Goal: Obtain resource: Download file/media

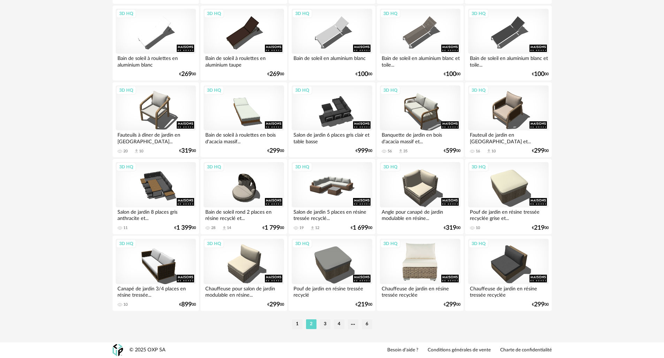
scroll to position [1325, 0]
click at [327, 325] on li "3" at bounding box center [325, 324] width 10 height 10
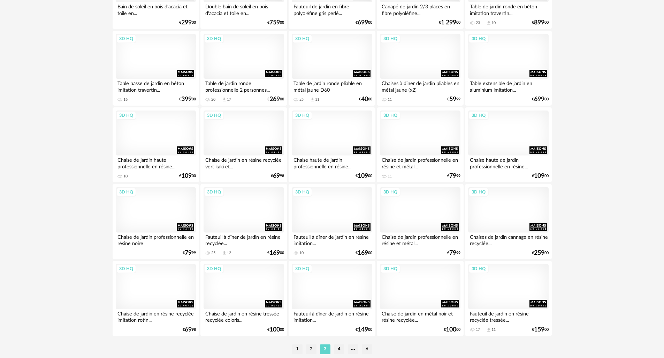
scroll to position [1327, 0]
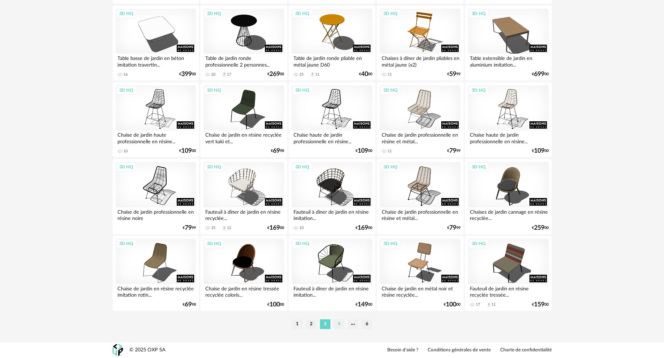
click at [339, 327] on li "4" at bounding box center [339, 324] width 10 height 10
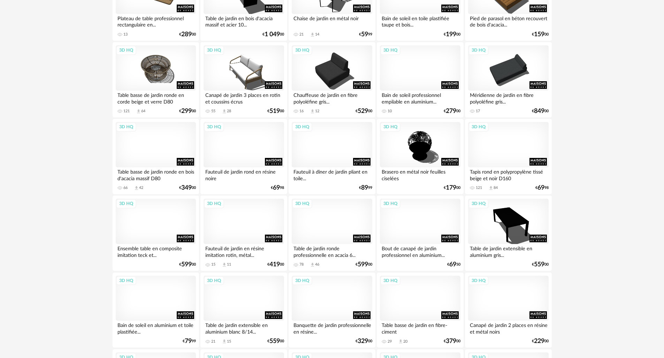
scroll to position [831, 0]
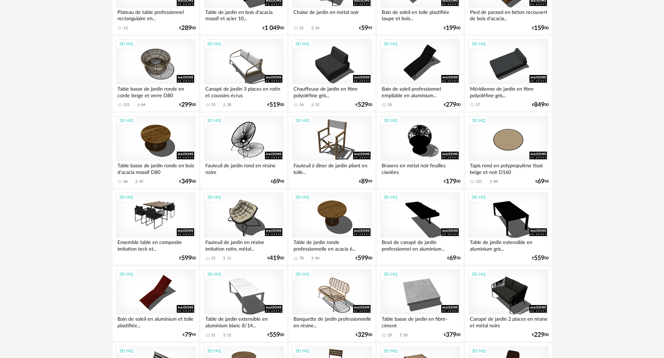
click at [164, 215] on div "3D HQ" at bounding box center [156, 214] width 80 height 45
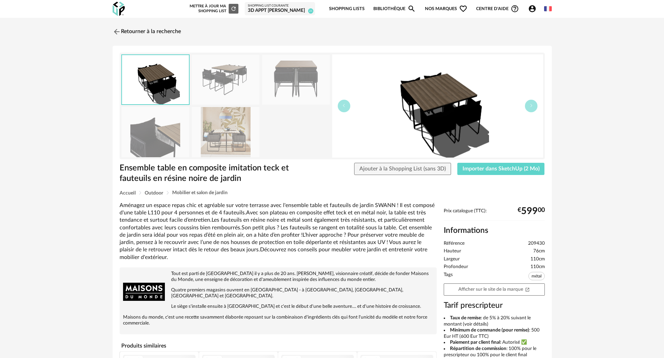
click at [240, 132] on img at bounding box center [226, 132] width 68 height 50
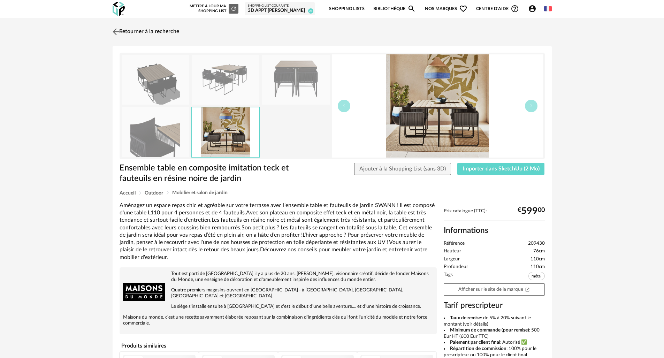
click at [138, 29] on link "Retourner à la recherche" at bounding box center [145, 31] width 68 height 15
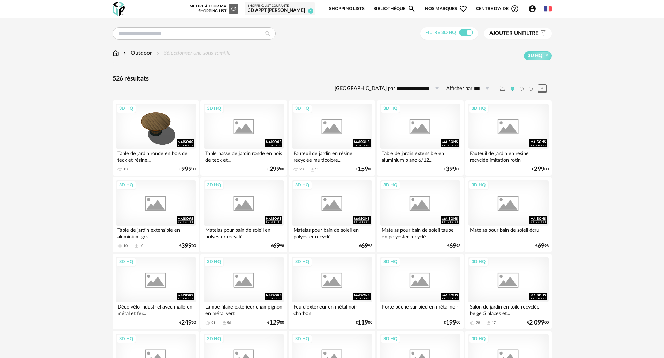
scroll to position [831, 0]
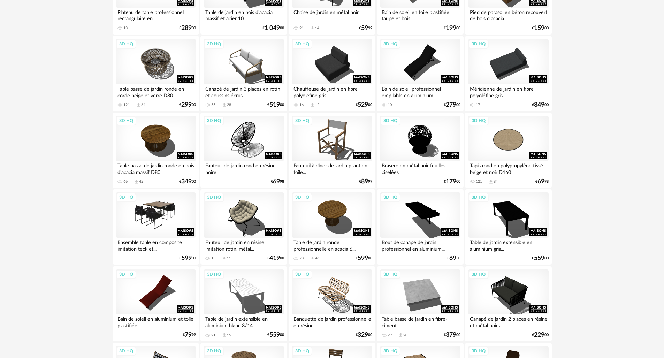
click at [160, 224] on div "3D HQ" at bounding box center [156, 214] width 80 height 45
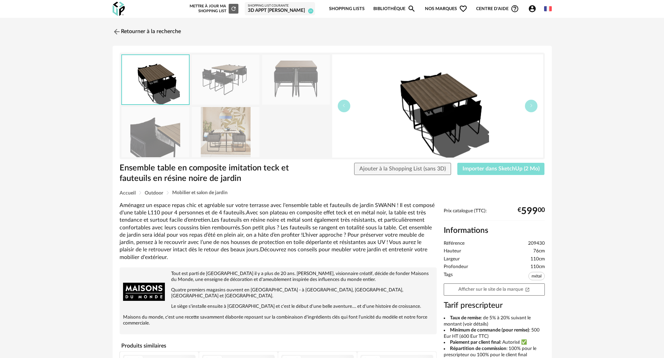
click at [514, 171] on span "Importer dans SketchUp (2 Mo)" at bounding box center [500, 169] width 77 height 6
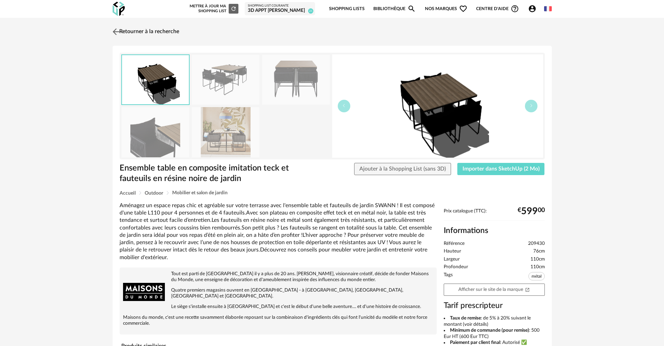
click at [122, 35] on link "Retourner à la recherche" at bounding box center [145, 31] width 68 height 15
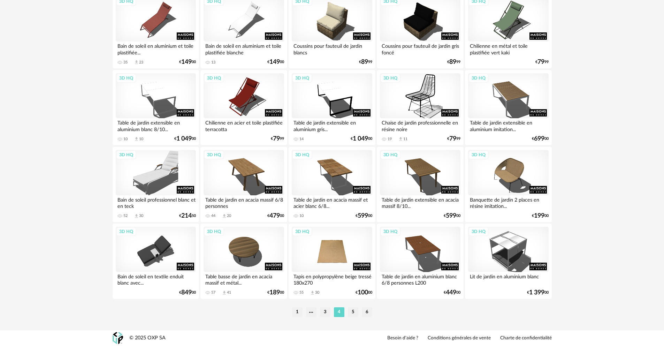
scroll to position [1339, 0]
click at [350, 313] on li "5" at bounding box center [353, 312] width 10 height 10
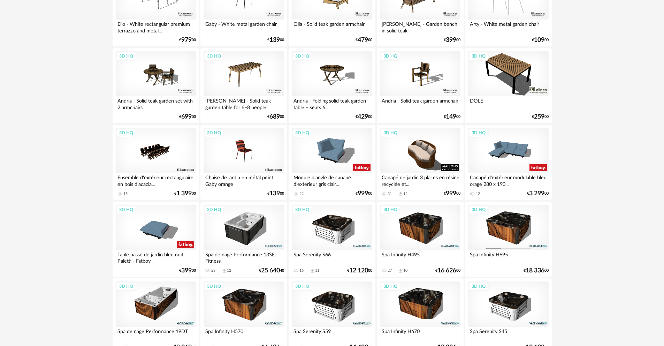
scroll to position [1317, 0]
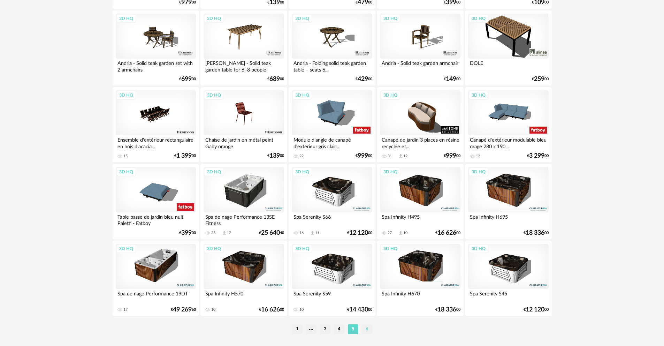
click at [366, 332] on li "6" at bounding box center [367, 329] width 10 height 10
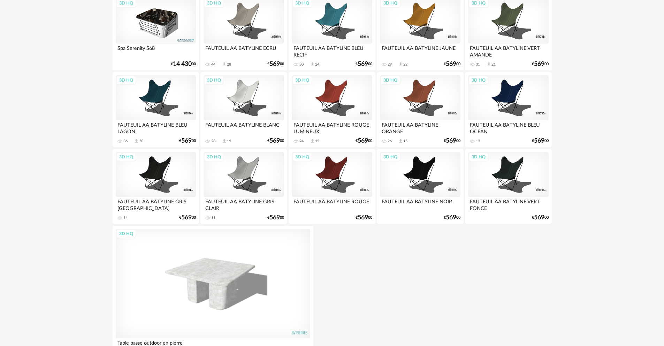
scroll to position [326, 0]
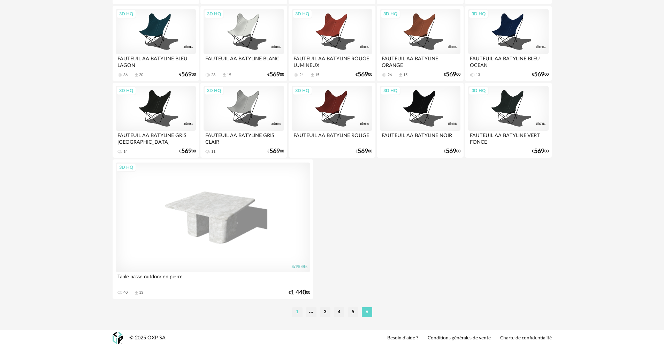
click at [298, 313] on li "1" at bounding box center [297, 312] width 10 height 10
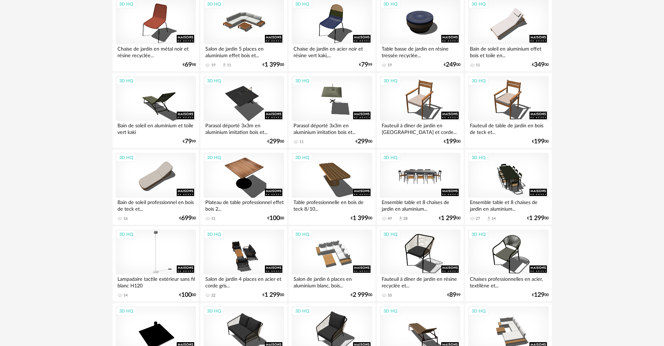
scroll to position [1191, 0]
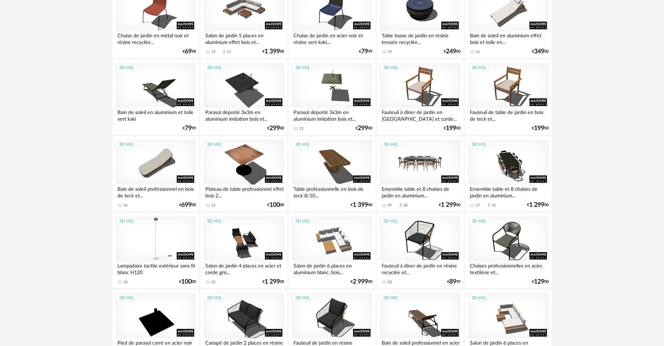
click at [424, 174] on div "3D HQ" at bounding box center [420, 161] width 80 height 45
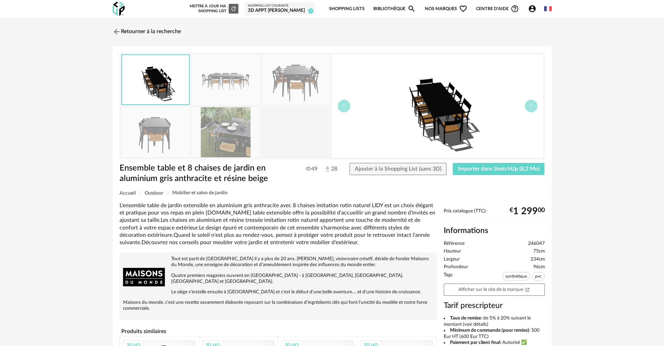
click at [236, 146] on img at bounding box center [226, 132] width 68 height 50
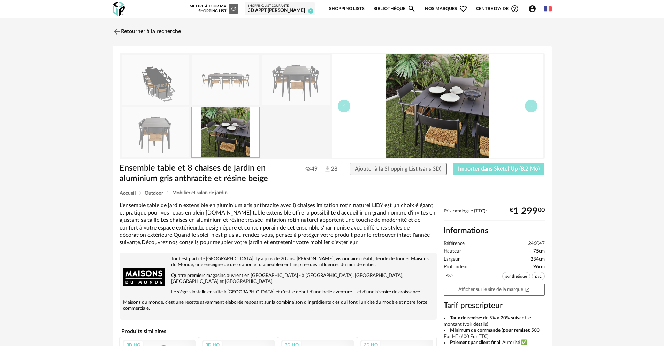
click at [464, 169] on span "Importer dans SketchUp (8,2 Mo)" at bounding box center [499, 169] width 82 height 6
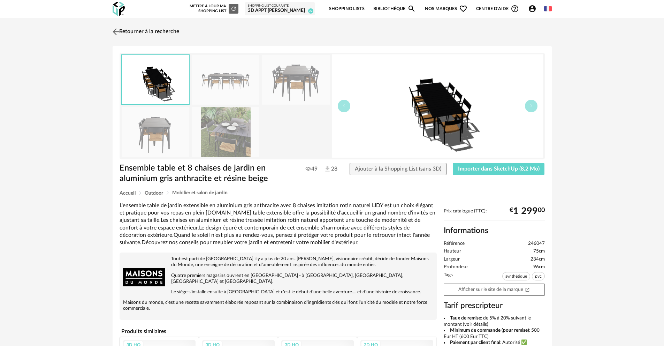
click at [116, 27] on img at bounding box center [116, 31] width 10 height 10
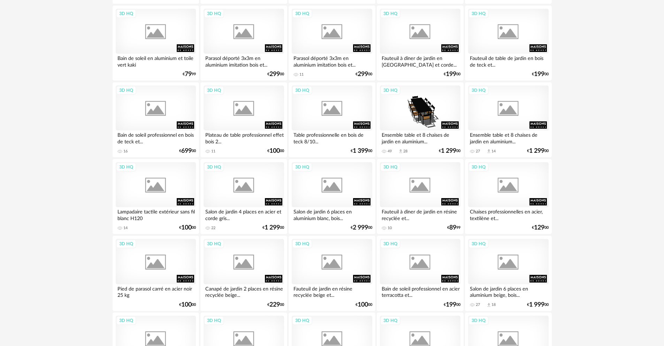
scroll to position [1319, 0]
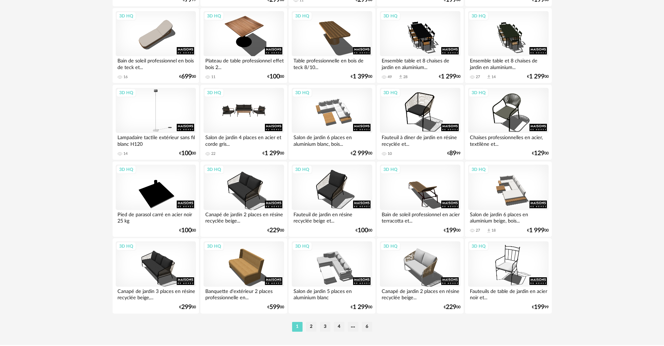
click at [261, 107] on div "3D HQ" at bounding box center [243, 110] width 80 height 45
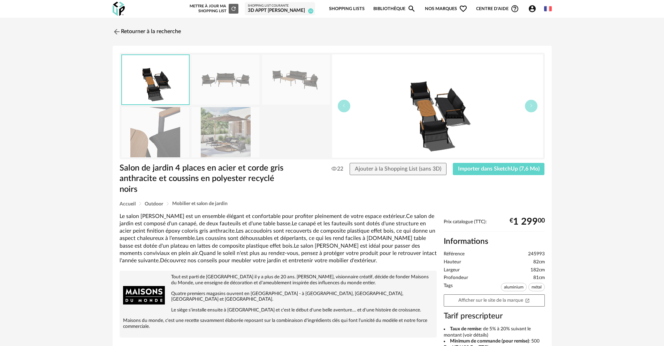
click at [242, 127] on img at bounding box center [226, 132] width 68 height 50
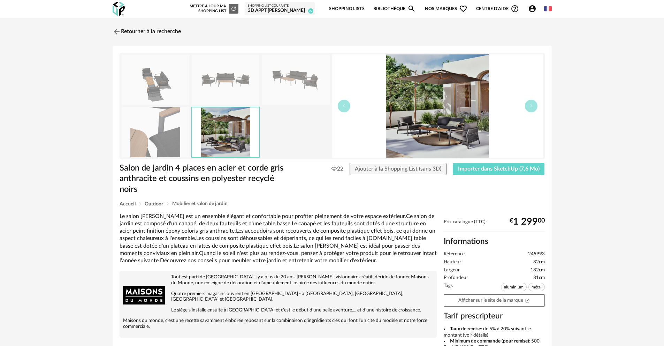
click at [287, 87] on img at bounding box center [296, 80] width 68 height 50
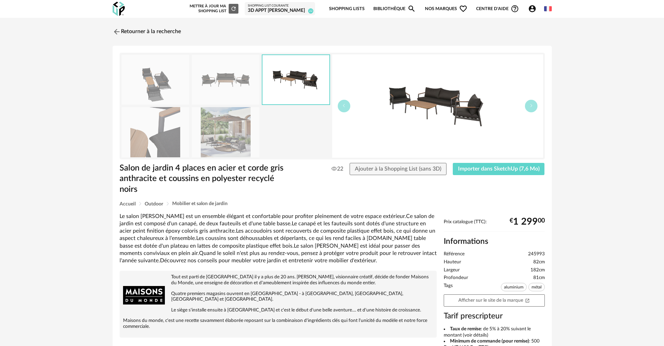
click at [436, 117] on img at bounding box center [437, 105] width 211 height 103
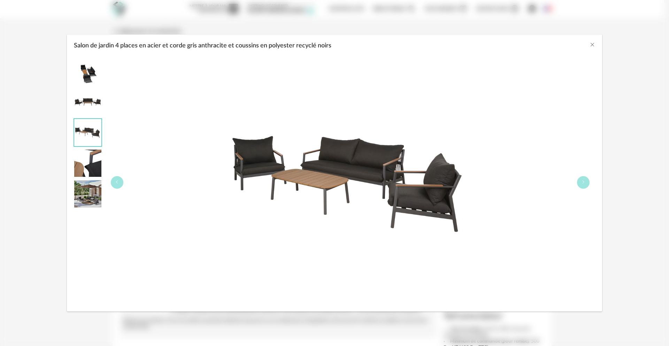
click at [87, 190] on img "Salon de jardin 4 places en acier et corde gris anthracite et coussins en polye…" at bounding box center [87, 193] width 27 height 27
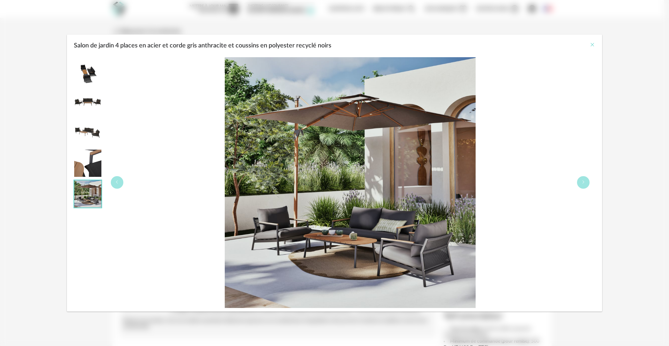
click at [591, 45] on icon "Close" at bounding box center [592, 45] width 6 height 6
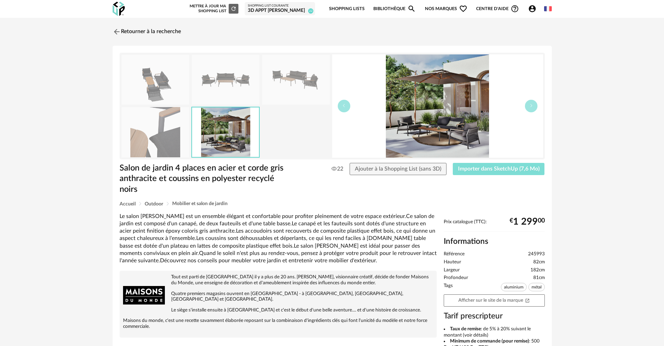
click at [520, 172] on button "Importer dans SketchUp (7,6 Mo)" at bounding box center [498, 169] width 92 height 13
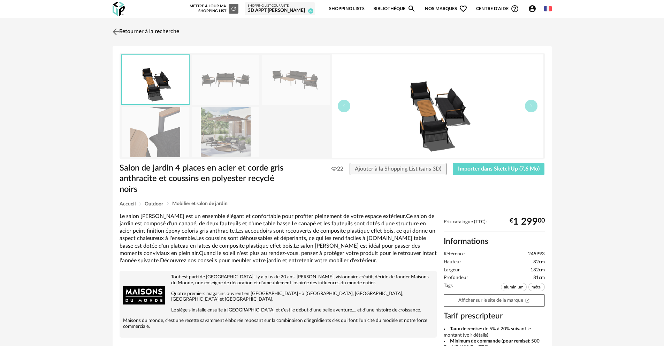
click at [166, 31] on link "Retourner à la recherche" at bounding box center [145, 31] width 68 height 15
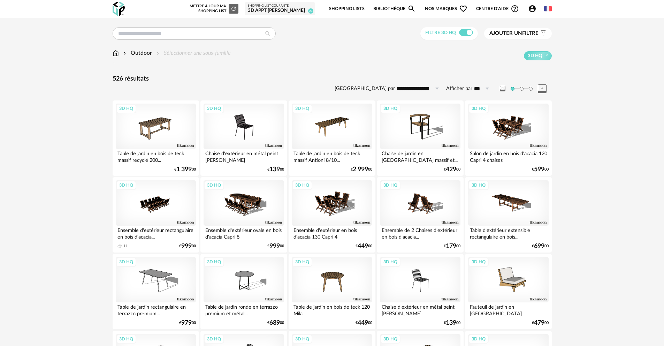
click at [170, 55] on div "Outdoor Sélectionner une sous-famille" at bounding box center [172, 53] width 118 height 8
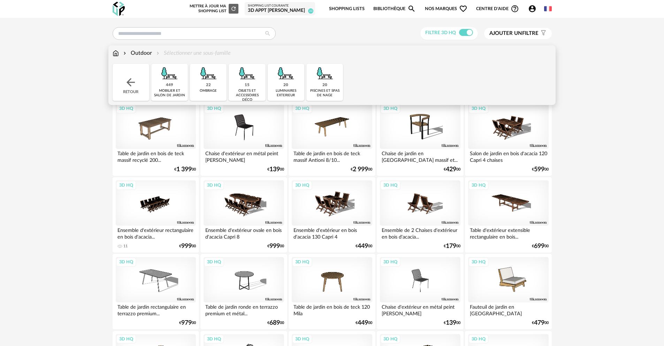
click at [290, 73] on img at bounding box center [285, 73] width 19 height 19
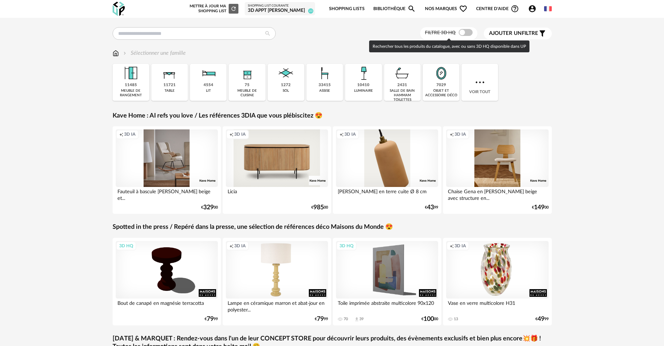
click at [461, 32] on span at bounding box center [465, 32] width 14 height 7
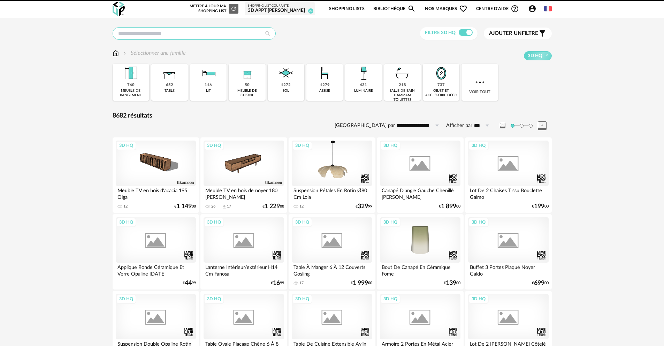
click at [228, 34] on input "text" at bounding box center [194, 33] width 163 height 13
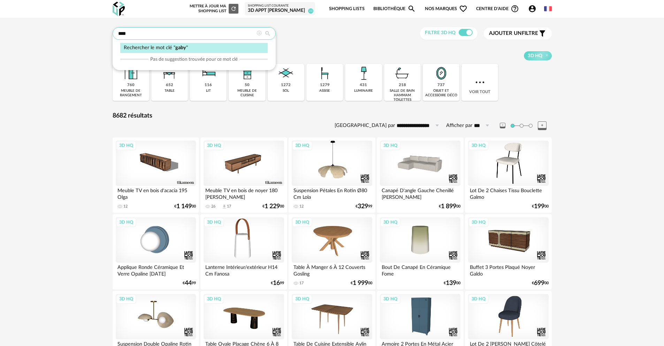
type input "****"
type input "**********"
